Goal: Task Accomplishment & Management: Use online tool/utility

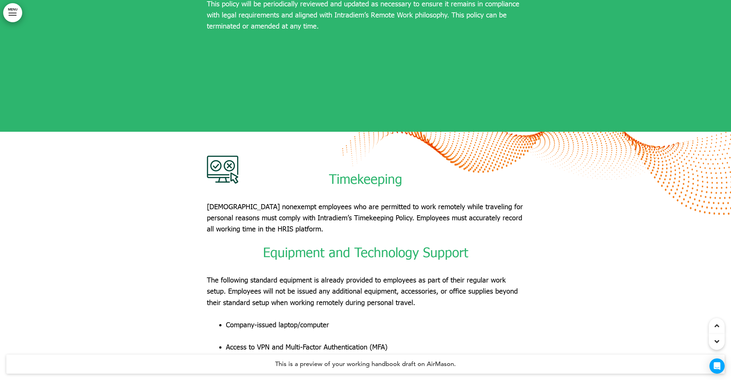
scroll to position [4958, 0]
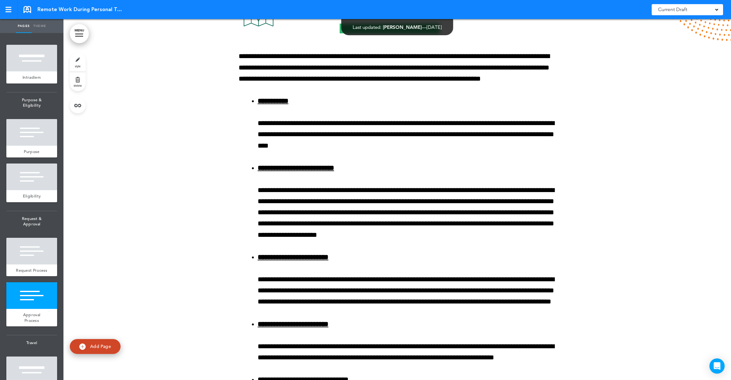
scroll to position [1928, 0]
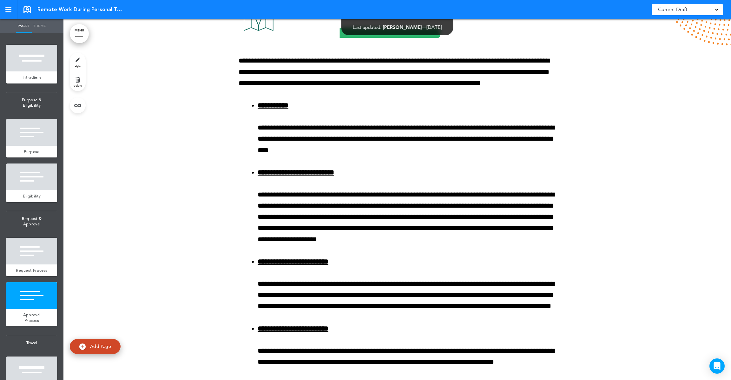
click at [82, 64] on link "style" at bounding box center [78, 62] width 16 height 19
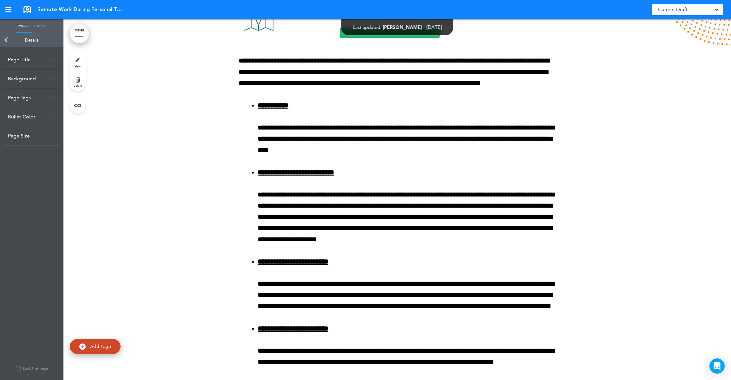
click at [50, 76] on div "Background" at bounding box center [31, 78] width 57 height 19
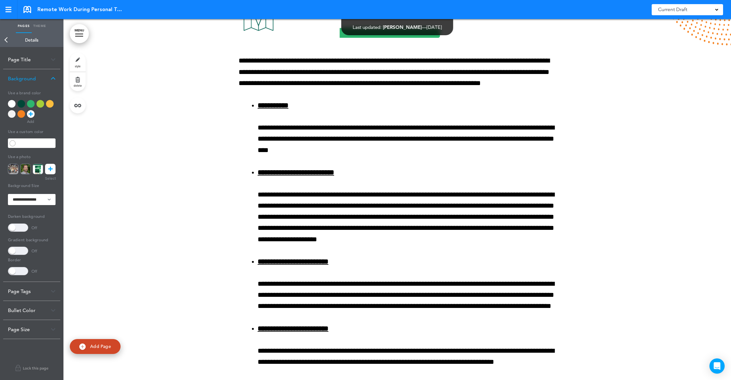
click at [11, 104] on div at bounding box center [12, 104] width 8 height 8
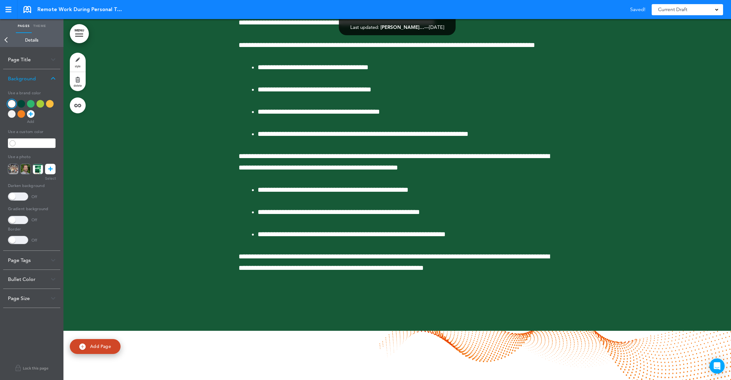
scroll to position [2692, 0]
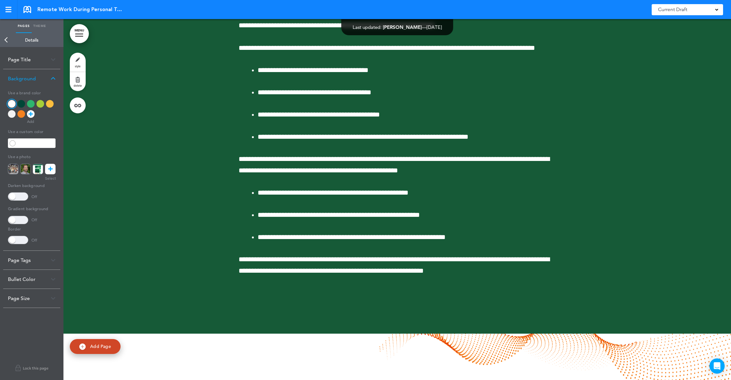
click at [133, 140] on div at bounding box center [396, 127] width 667 height 412
click at [21, 102] on div at bounding box center [21, 104] width 8 height 8
click at [4, 46] on link "Back" at bounding box center [6, 40] width 13 height 14
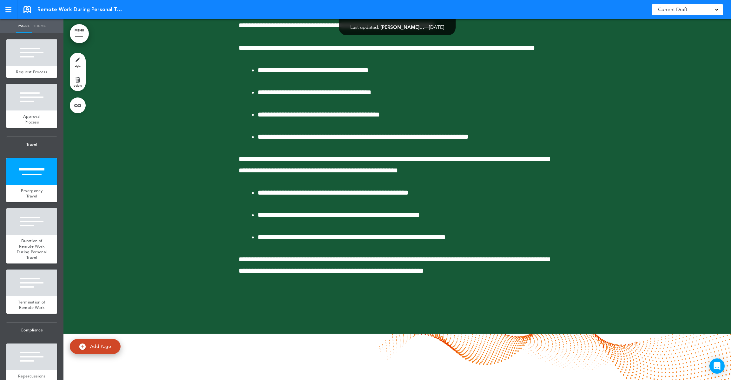
scroll to position [199, 0]
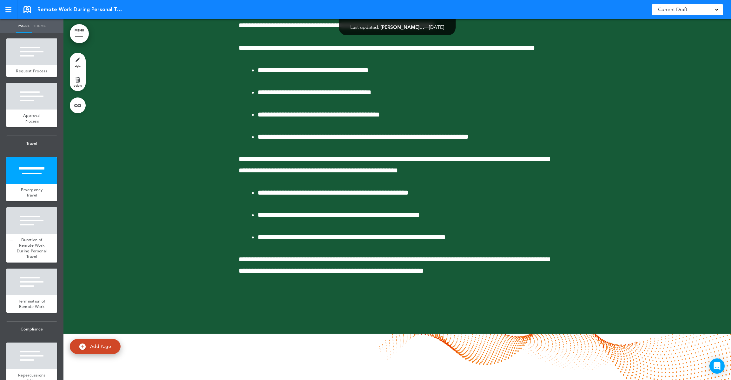
click at [33, 240] on span "Duration of Remote Work During Personal Travel" at bounding box center [32, 248] width 30 height 22
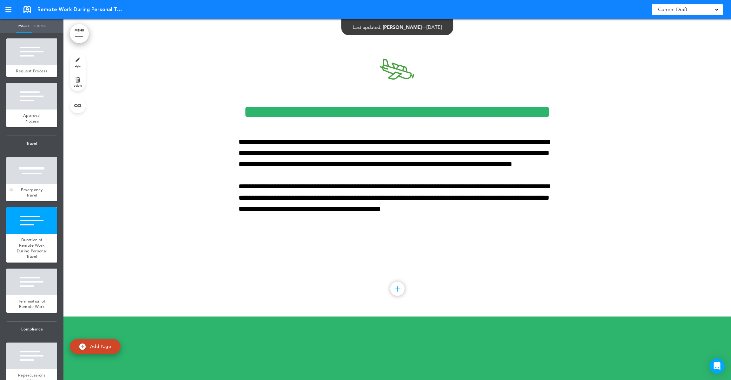
click at [34, 172] on div at bounding box center [31, 170] width 51 height 27
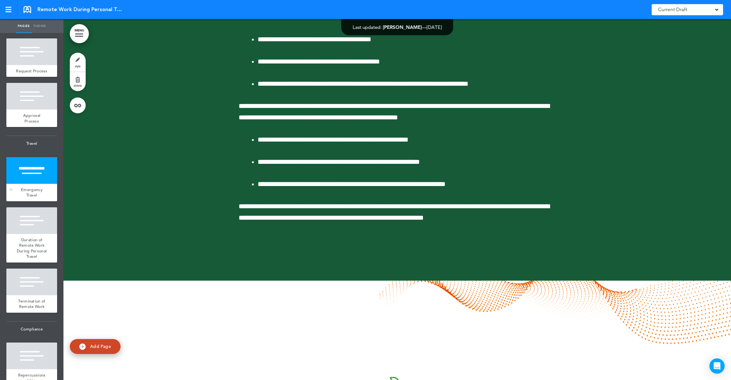
scroll to position [2648, 0]
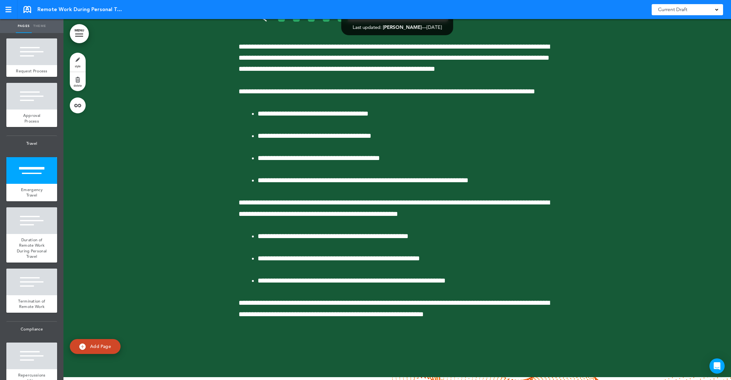
click at [79, 60] on link "style" at bounding box center [78, 62] width 16 height 19
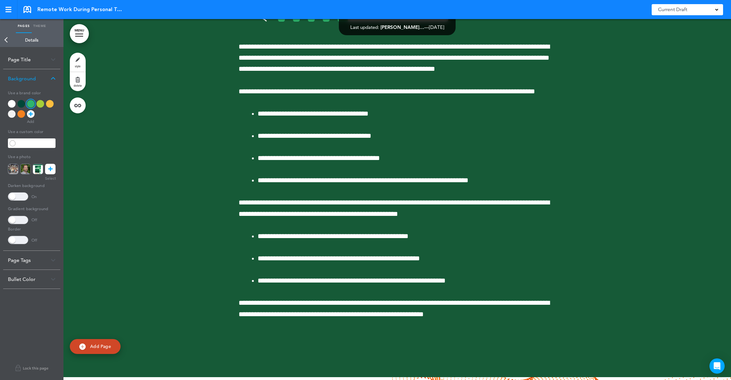
click at [21, 102] on div at bounding box center [21, 104] width 8 height 8
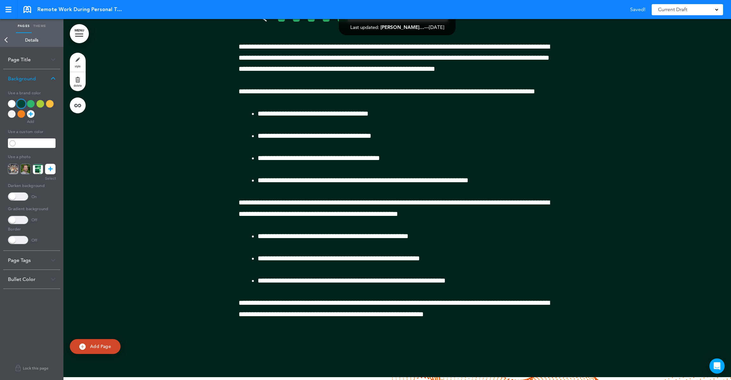
click at [30, 104] on div at bounding box center [31, 104] width 8 height 8
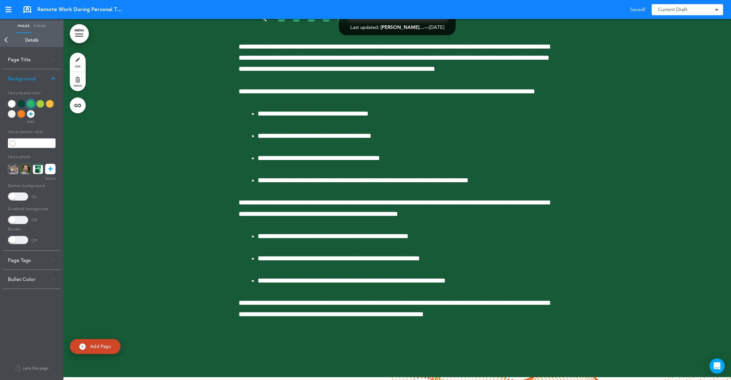
click at [23, 201] on div "**********" at bounding box center [32, 166] width 48 height 156
click at [17, 195] on span at bounding box center [18, 196] width 20 height 8
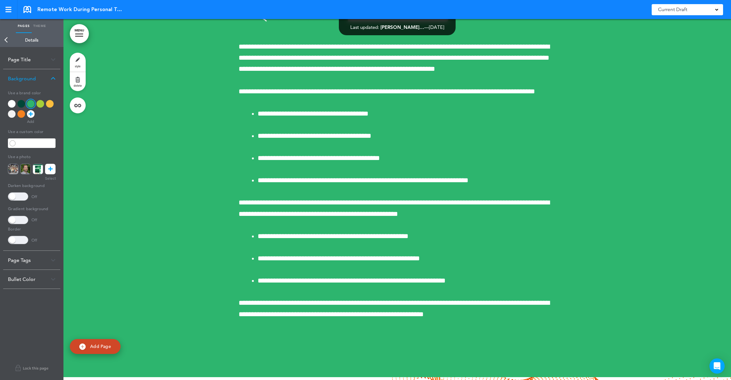
click at [21, 102] on div at bounding box center [21, 104] width 8 height 8
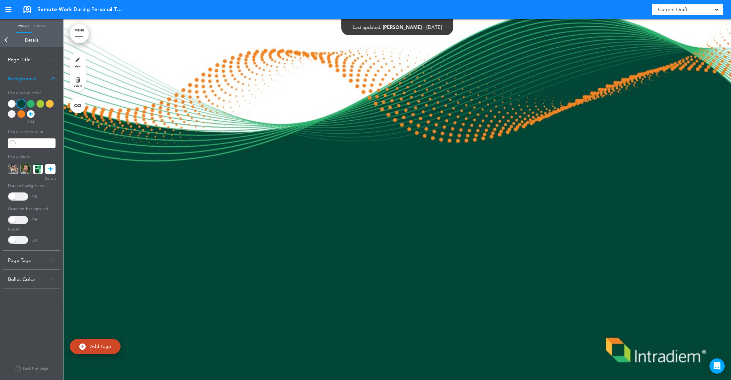
scroll to position [6477, 0]
click at [215, 233] on div at bounding box center [396, 199] width 667 height 361
click at [78, 56] on link "style" at bounding box center [78, 62] width 16 height 19
click at [8, 40] on link "Back" at bounding box center [6, 40] width 13 height 14
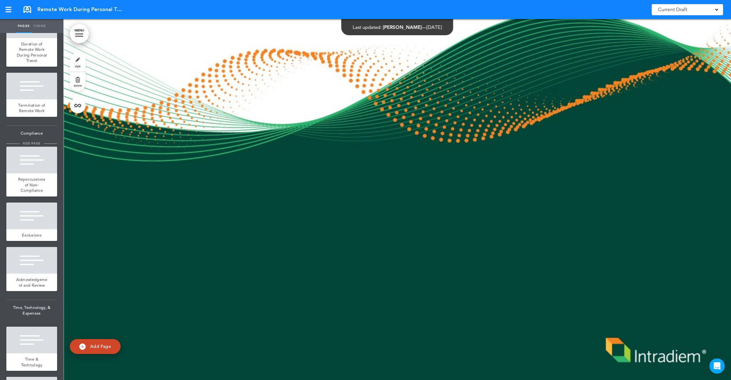
scroll to position [555, 0]
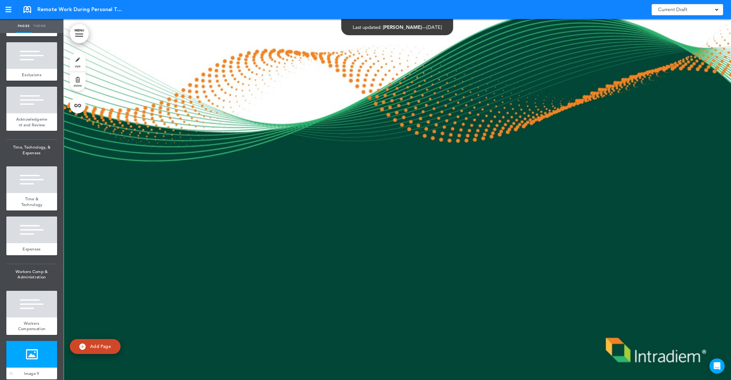
click at [26, 352] on div at bounding box center [31, 354] width 51 height 27
click at [80, 61] on link "style" at bounding box center [78, 62] width 16 height 19
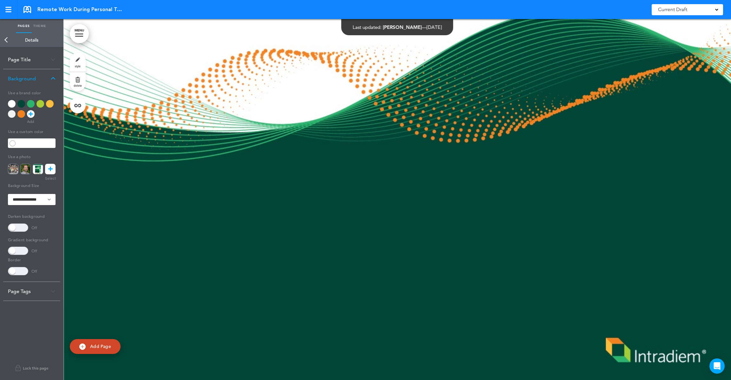
click at [49, 170] on icon at bounding box center [50, 169] width 4 height 10
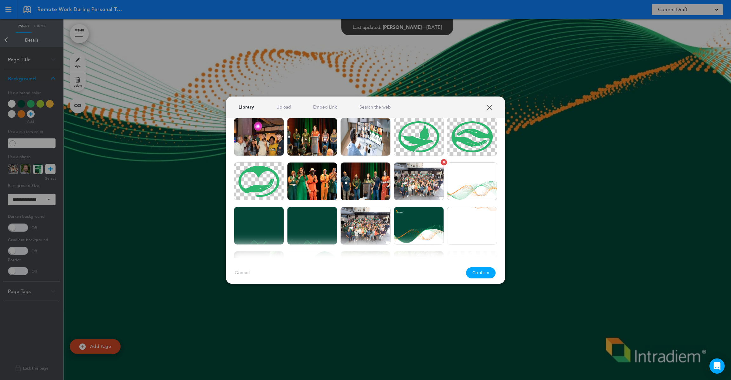
scroll to position [162, 0]
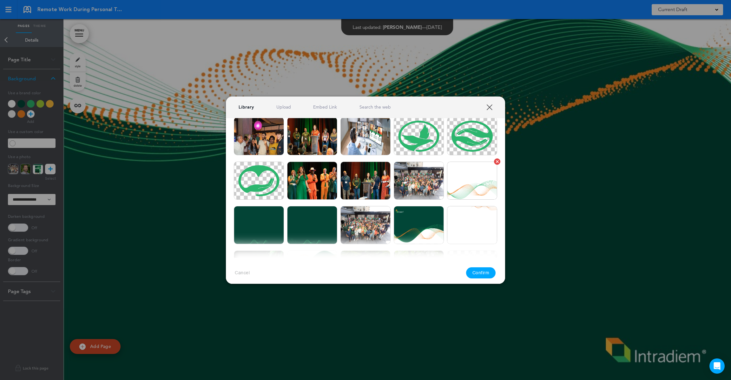
click at [467, 191] on img at bounding box center [472, 180] width 50 height 38
click at [473, 272] on button "Confirm" at bounding box center [481, 272] width 30 height 11
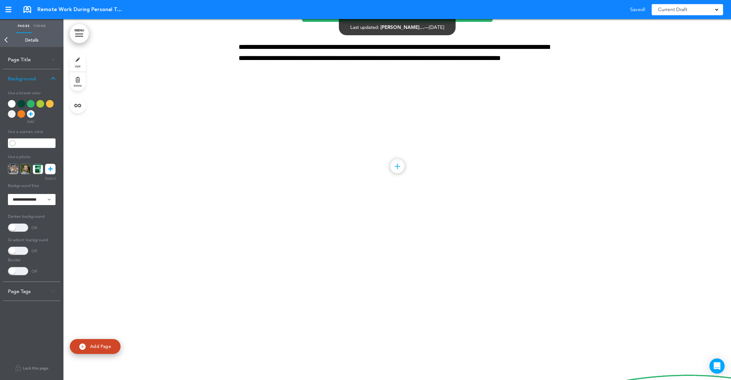
scroll to position [6167, 0]
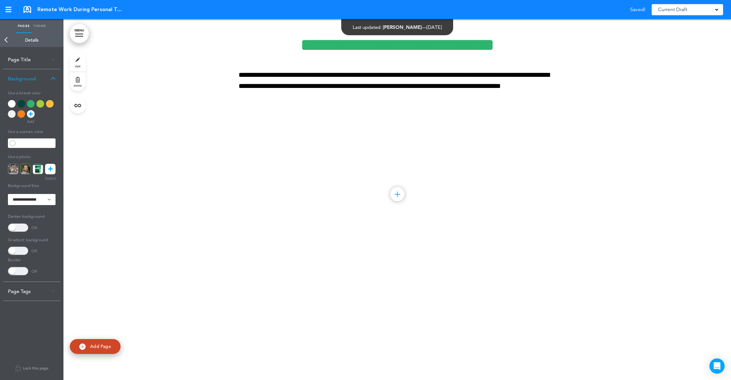
click at [49, 165] on icon at bounding box center [50, 169] width 4 height 10
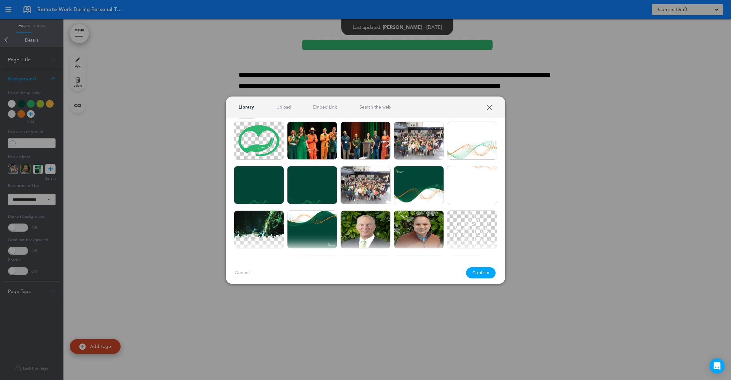
scroll to position [201, 0]
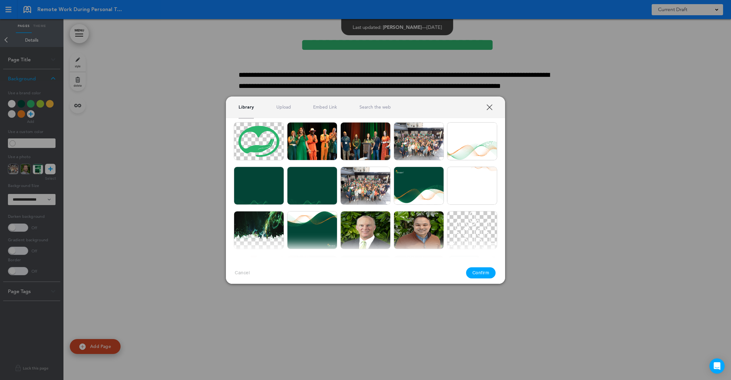
click at [490, 106] on link "XXX" at bounding box center [489, 107] width 6 height 6
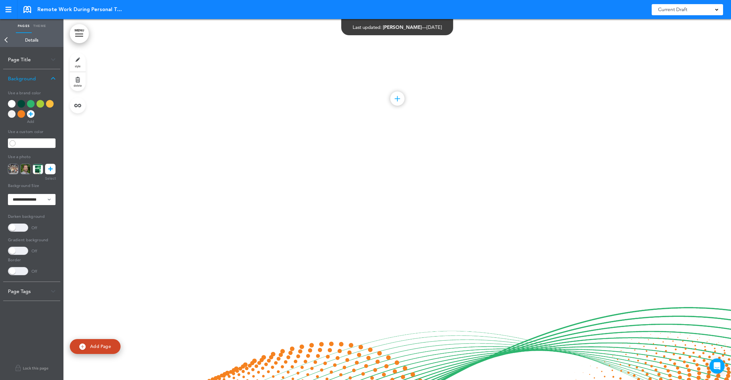
scroll to position [6477, 0]
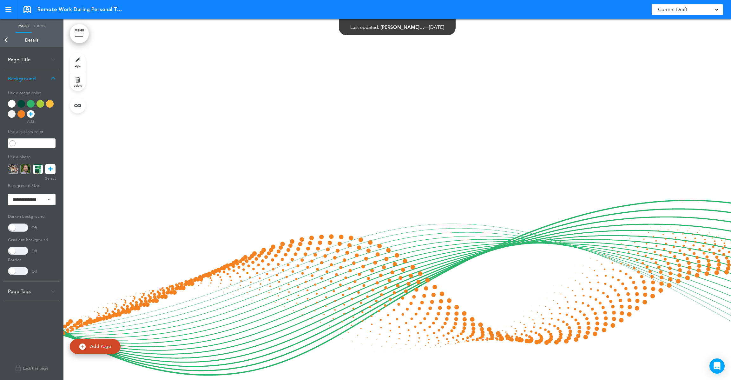
click at [51, 166] on icon at bounding box center [50, 169] width 4 height 10
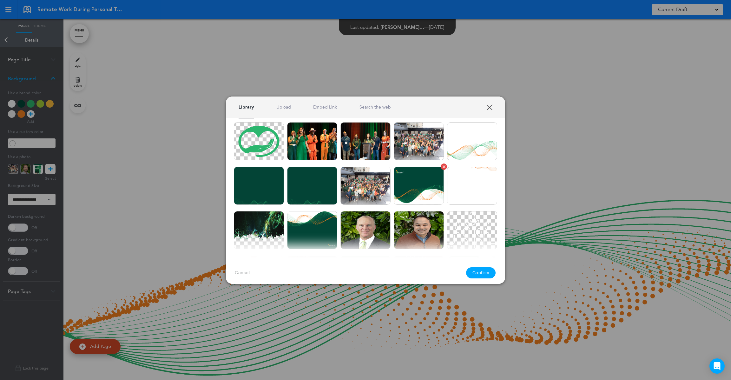
click at [426, 179] on img at bounding box center [418, 185] width 50 height 38
click at [480, 262] on div "Cancel Confirm" at bounding box center [365, 272] width 279 height 30
click at [480, 270] on button "Confirm" at bounding box center [481, 272] width 30 height 11
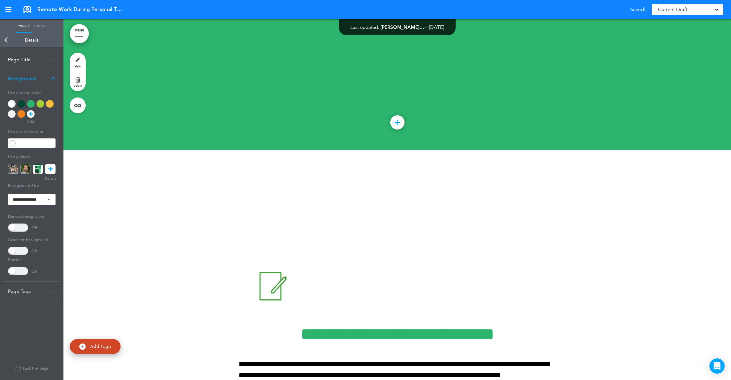
scroll to position [5841, 0]
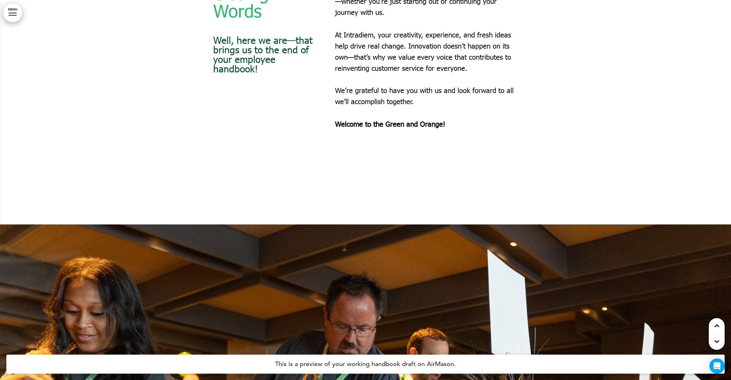
scroll to position [36914, 0]
